Goal: Information Seeking & Learning: Learn about a topic

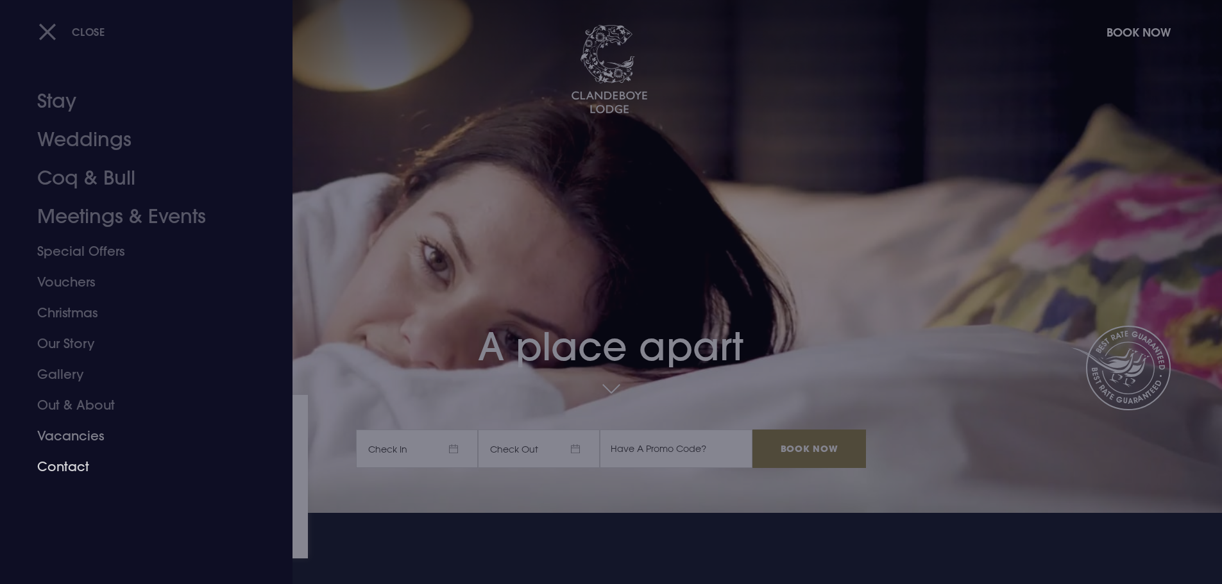
click at [69, 436] on link "Vacancies" at bounding box center [138, 436] width 203 height 31
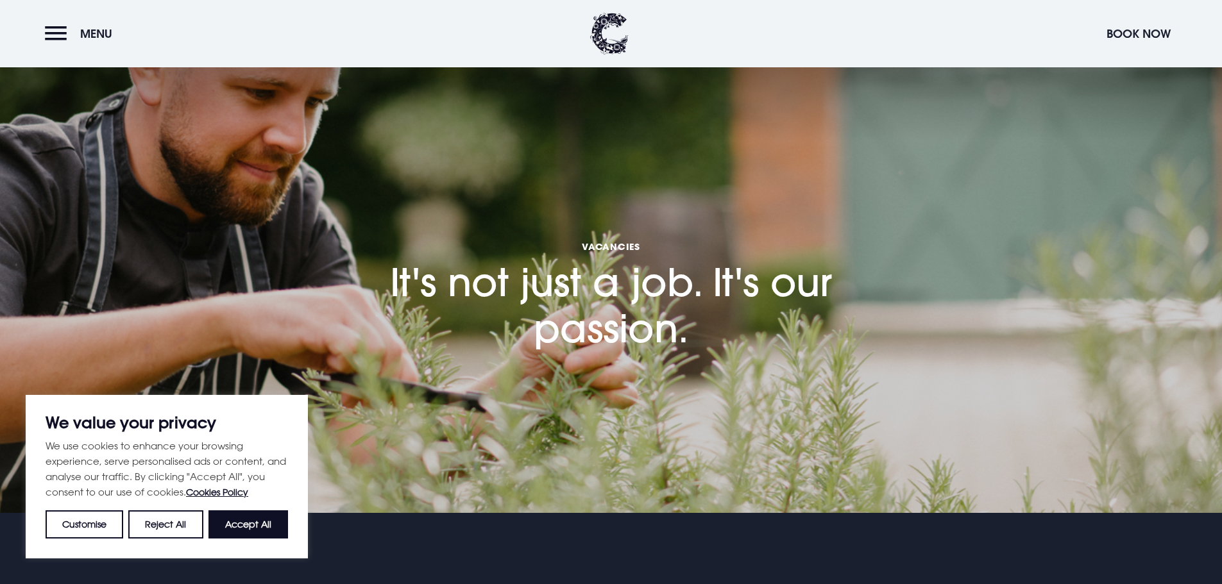
scroll to position [192, 0]
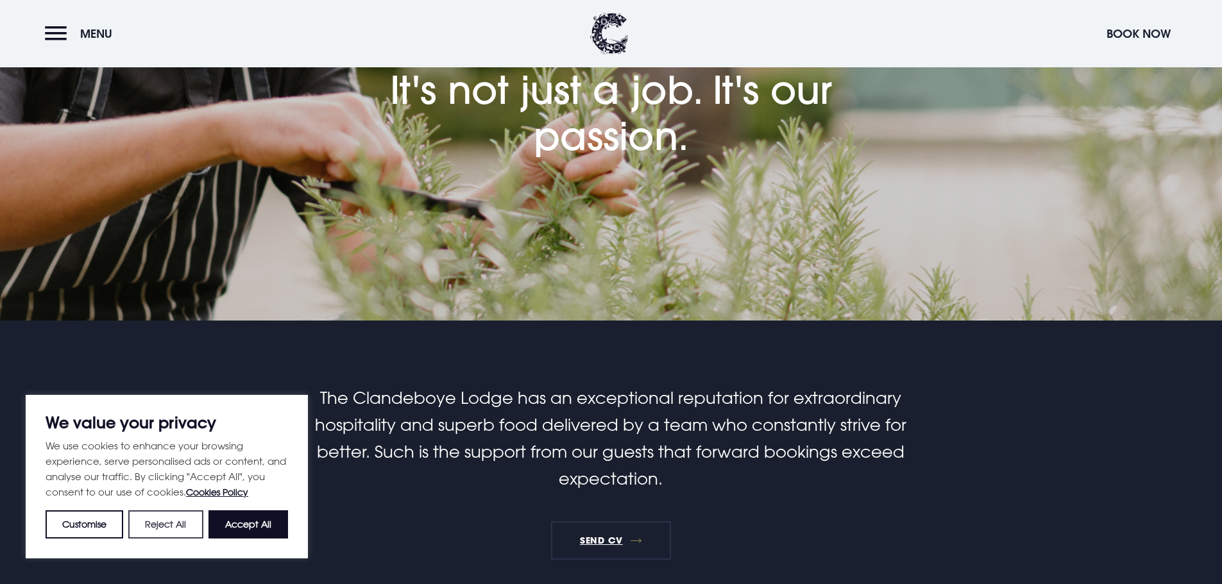
drag, startPoint x: 162, startPoint y: 516, endPoint x: 237, endPoint y: 483, distance: 81.3
click at [164, 514] on button "Reject All" at bounding box center [165, 525] width 74 height 28
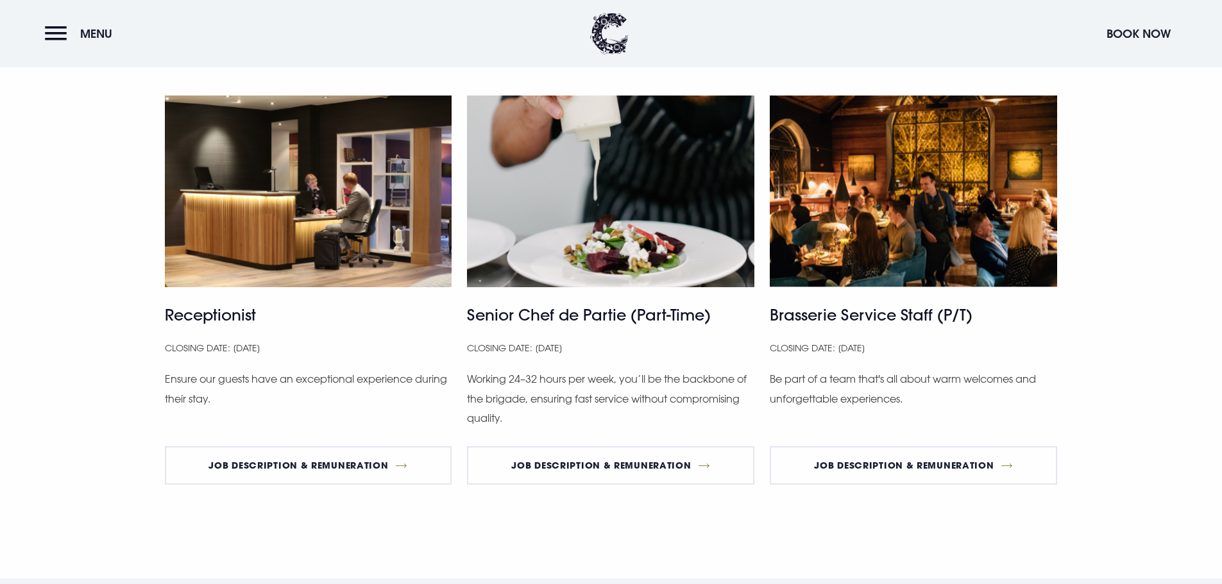
scroll to position [884, 0]
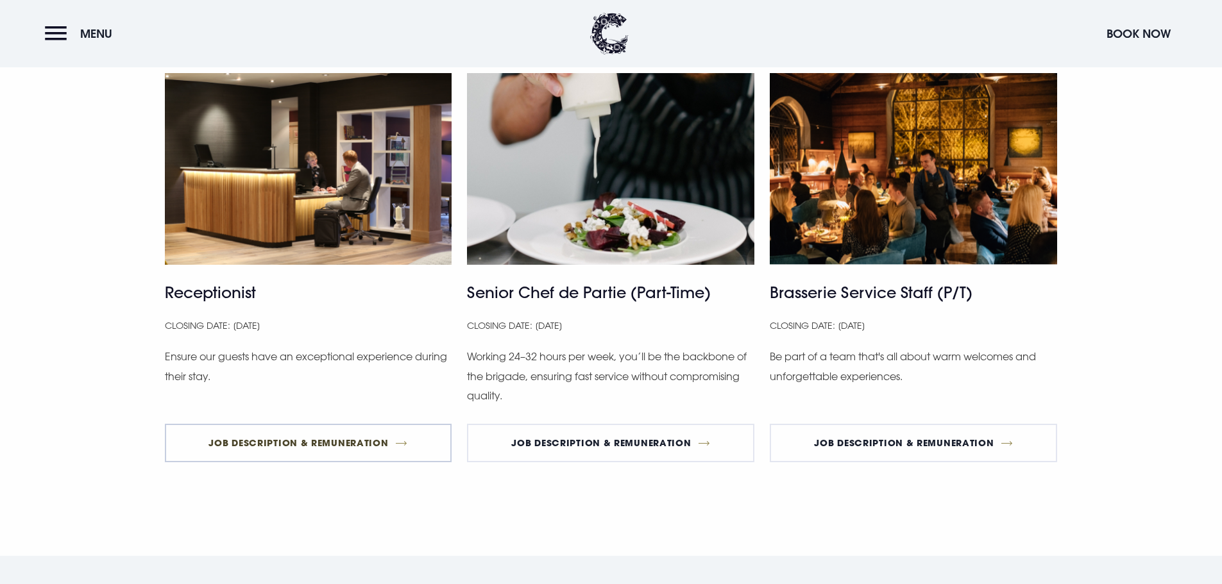
click at [345, 448] on link "Job Description & Remuneration" at bounding box center [308, 443] width 287 height 38
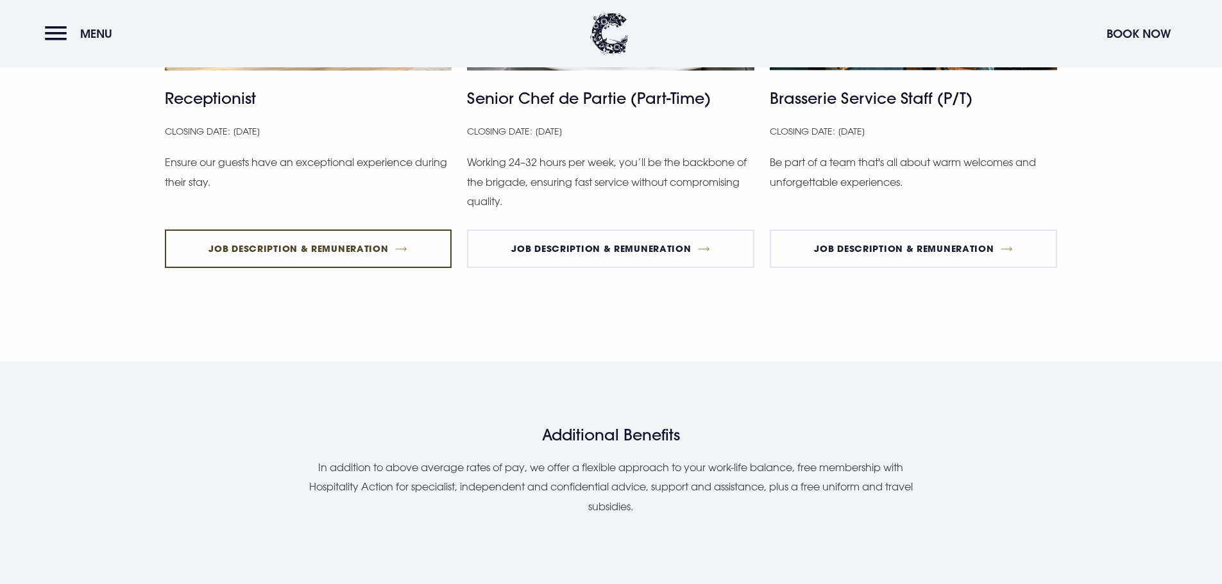
scroll to position [1205, 0]
